Goal: Task Accomplishment & Management: Complete application form

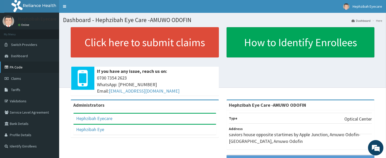
click at [25, 67] on link "PA Code" at bounding box center [29, 67] width 59 height 11
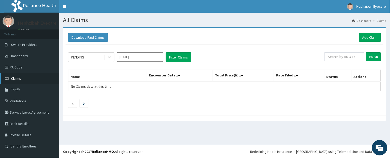
click at [33, 76] on link "Claims" at bounding box center [29, 78] width 59 height 11
click at [26, 66] on link "PA Code" at bounding box center [29, 67] width 59 height 11
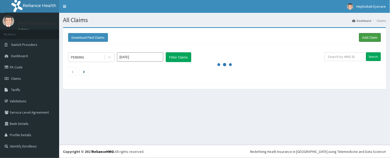
click at [371, 37] on link "Add Claim" at bounding box center [370, 37] width 22 height 9
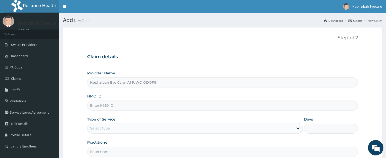
click at [210, 53] on div "Claim details Provider Name Hephzibah Eye Care -AMUWO ODOFIN HMO ID Type of Ser…" at bounding box center [222, 103] width 271 height 108
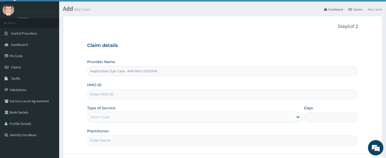
scroll to position [53, 0]
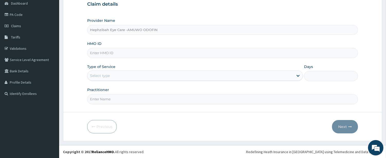
click at [172, 53] on input "HMO ID" at bounding box center [222, 53] width 271 height 10
type input "ABP/10549/A"
click at [179, 73] on div "Select type" at bounding box center [190, 76] width 206 height 8
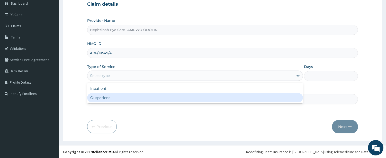
click at [168, 101] on div "Outpatient" at bounding box center [195, 97] width 216 height 9
type input "1"
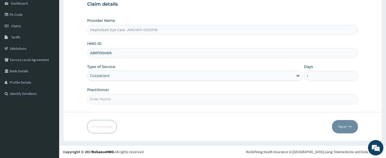
click at [163, 99] on input "Practitioner" at bounding box center [222, 99] width 271 height 10
type input "DR CHIOMA"
click at [344, 125] on button "Next" at bounding box center [345, 126] width 26 height 13
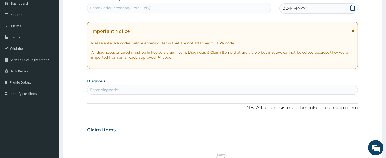
click at [127, 7] on div "Enter Code(Secondary Care Only)" at bounding box center [120, 7] width 60 height 5
paste input "PA/52F287"
type input "PA/52F287"
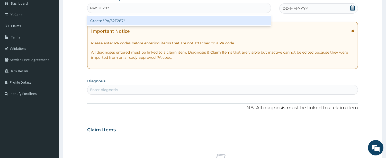
click at [131, 22] on div "Create "PA/52F287"" at bounding box center [179, 20] width 184 height 9
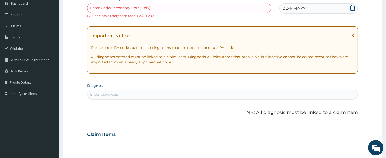
click at [28, 141] on aside "Hephzibah Eyecare Online My Menu Switch Providers Dashboard PA Code Claims Tari…" at bounding box center [29, 134] width 59 height 374
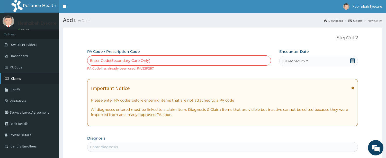
click at [32, 76] on link "Claims" at bounding box center [29, 78] width 59 height 11
